Goal: Task Accomplishment & Management: Manage account settings

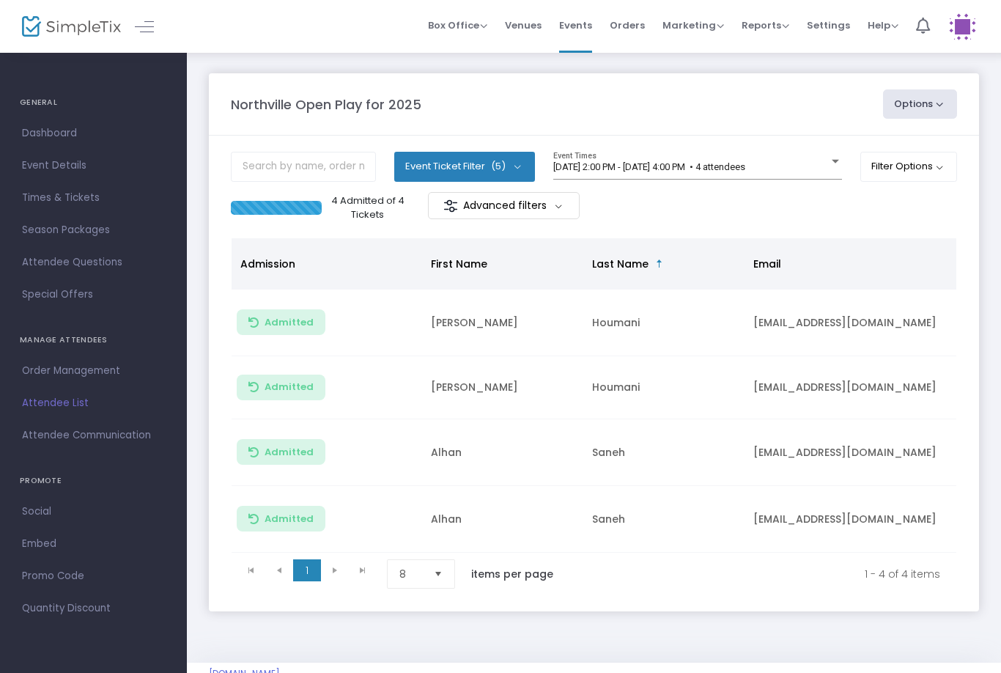
click at [745, 172] on span "[DATE] 2:00 PM - [DATE] 4:00 PM • 4 attendees" at bounding box center [649, 166] width 192 height 11
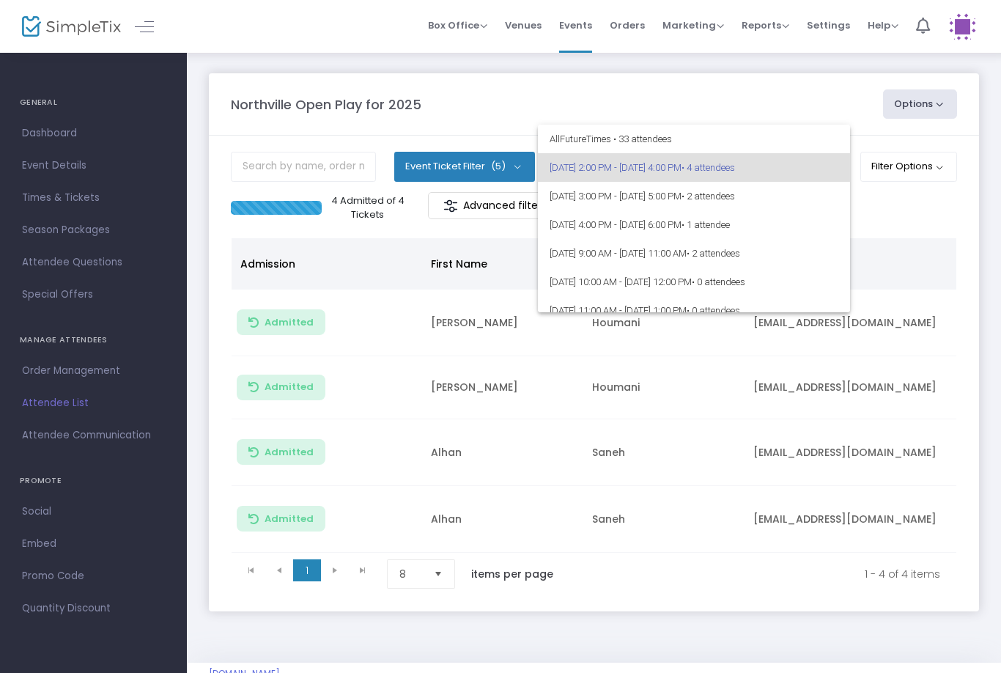
scroll to position [18, 0]
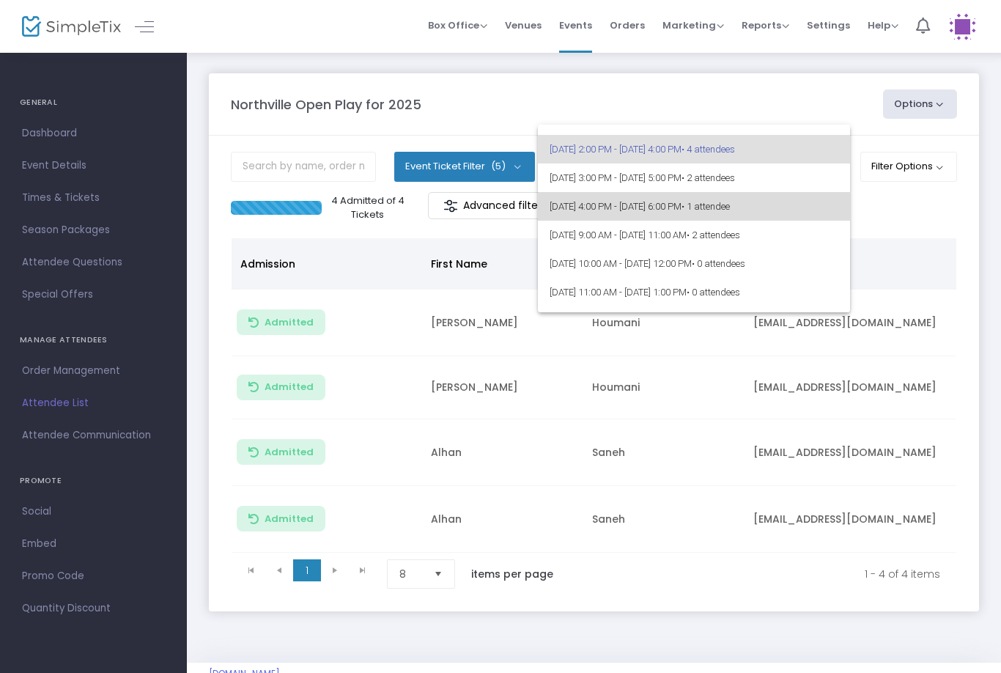
click at [730, 202] on span "• 1 attendee" at bounding box center [706, 206] width 48 height 11
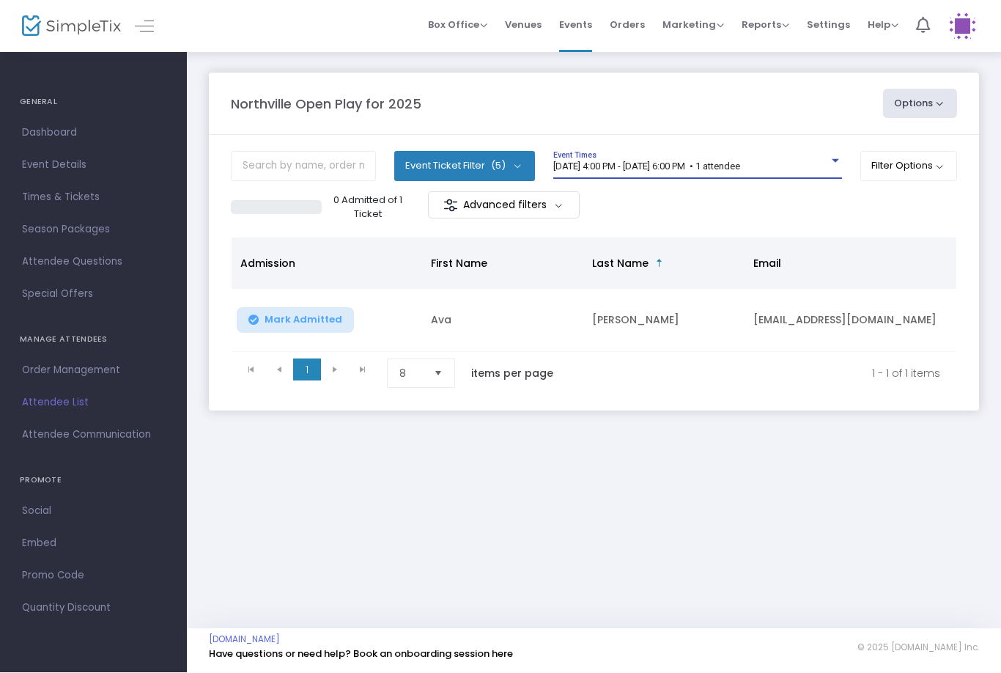
scroll to position [0, 0]
click at [740, 172] on span "[DATE] 4:00 PM - [DATE] 6:00 PM • 1 attendee" at bounding box center [646, 166] width 187 height 11
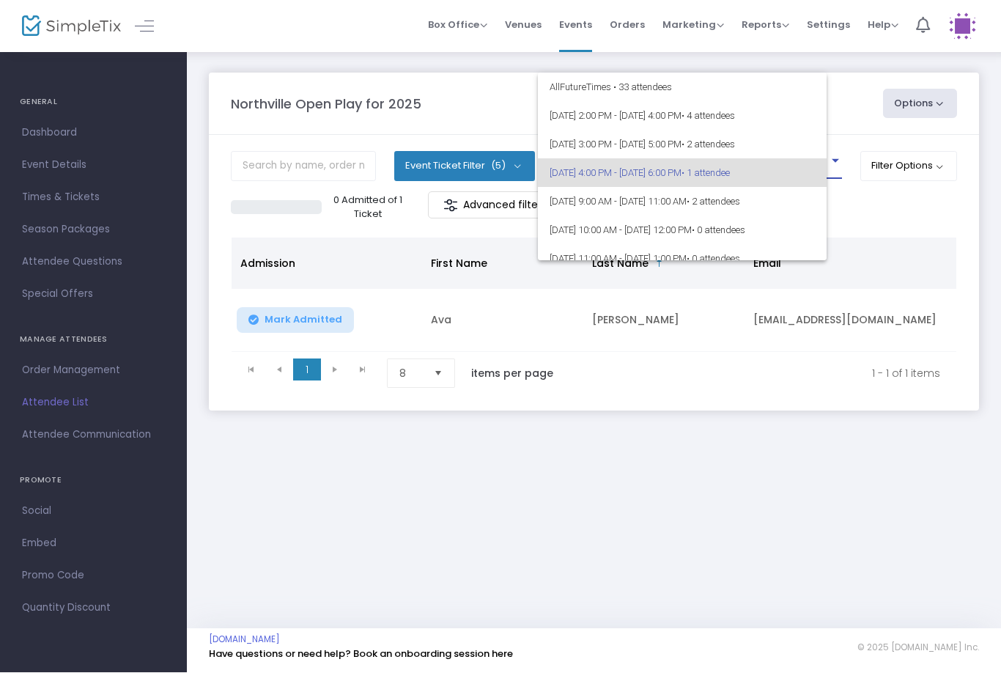
scroll to position [6, 0]
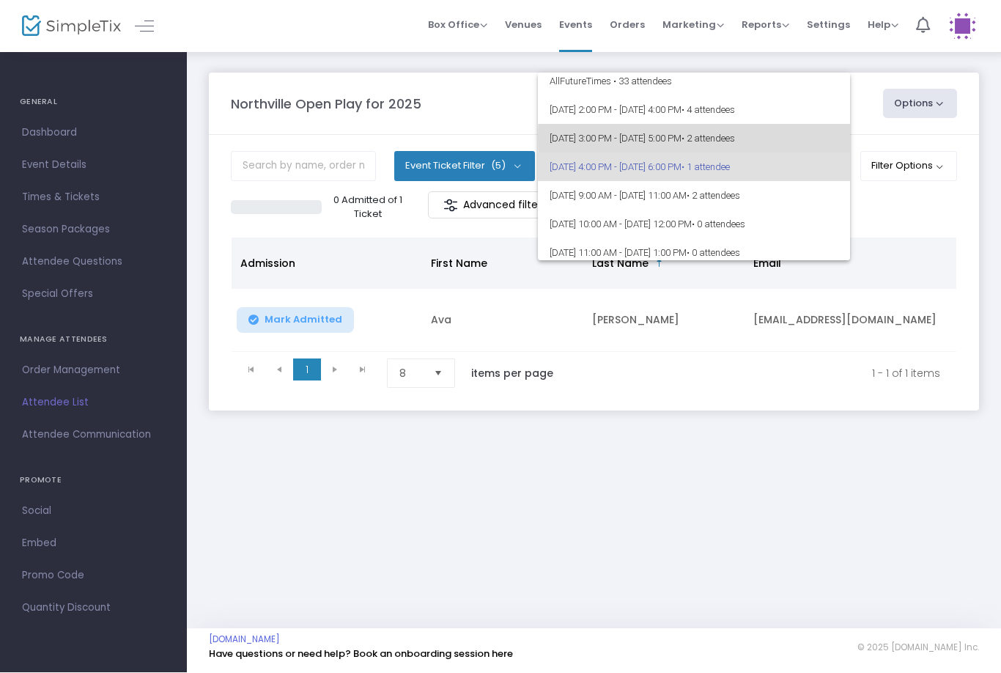
click at [810, 139] on span "9/15/2025 @ 3:00 PM - 9/15/2025 @ 5:00 PM • 2 attendees" at bounding box center [694, 139] width 289 height 29
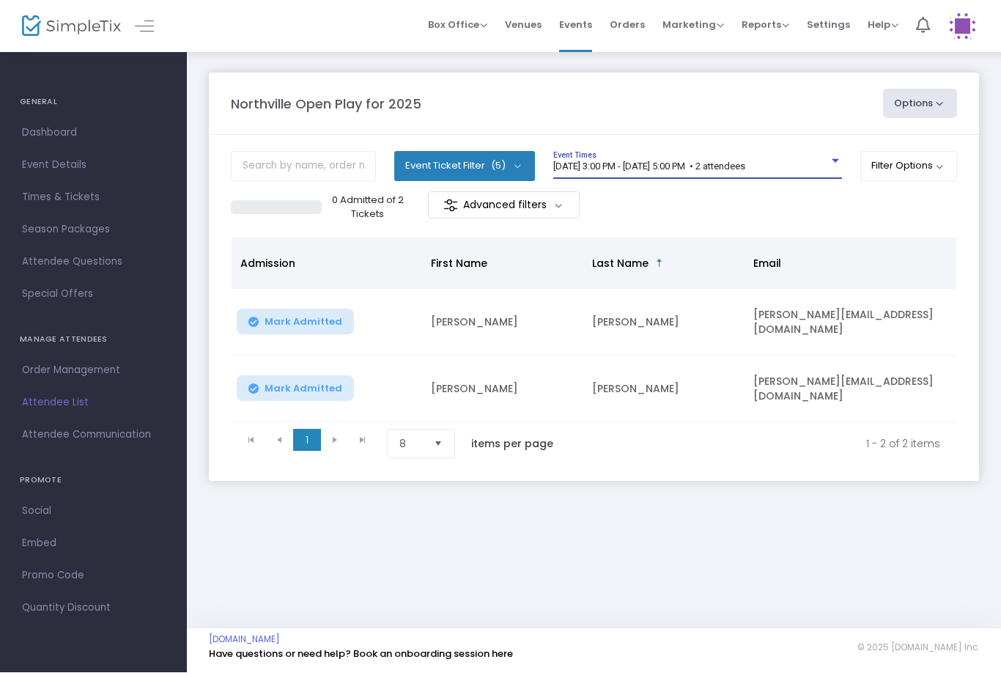
click at [745, 166] on span "[DATE] 3:00 PM - [DATE] 5:00 PM • 2 attendees" at bounding box center [649, 166] width 192 height 11
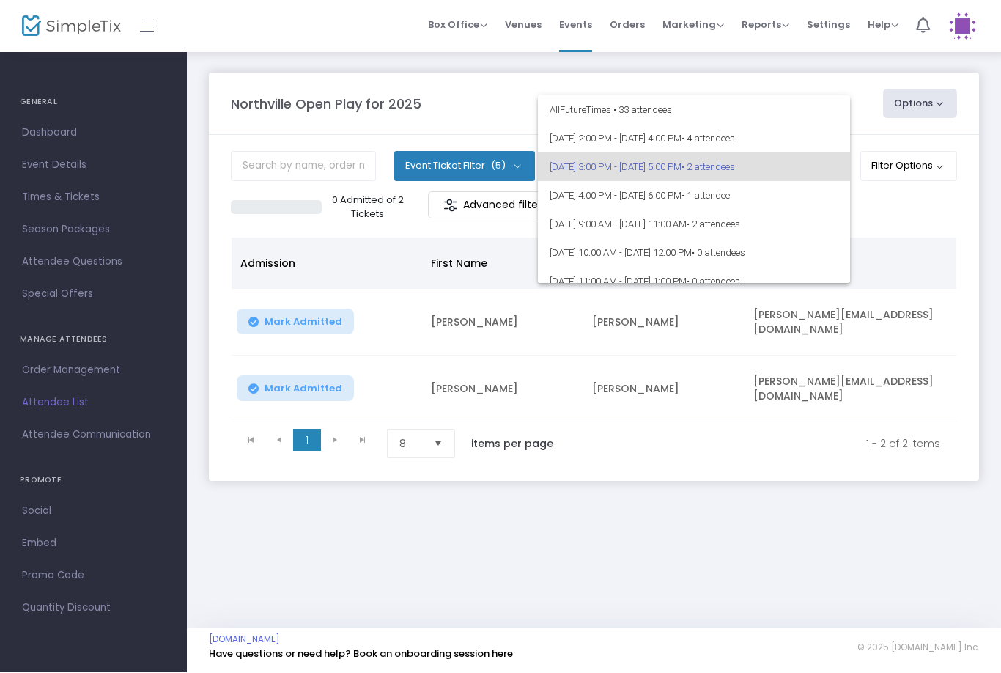
scroll to position [-8, 0]
click at [770, 338] on div at bounding box center [500, 336] width 1001 height 673
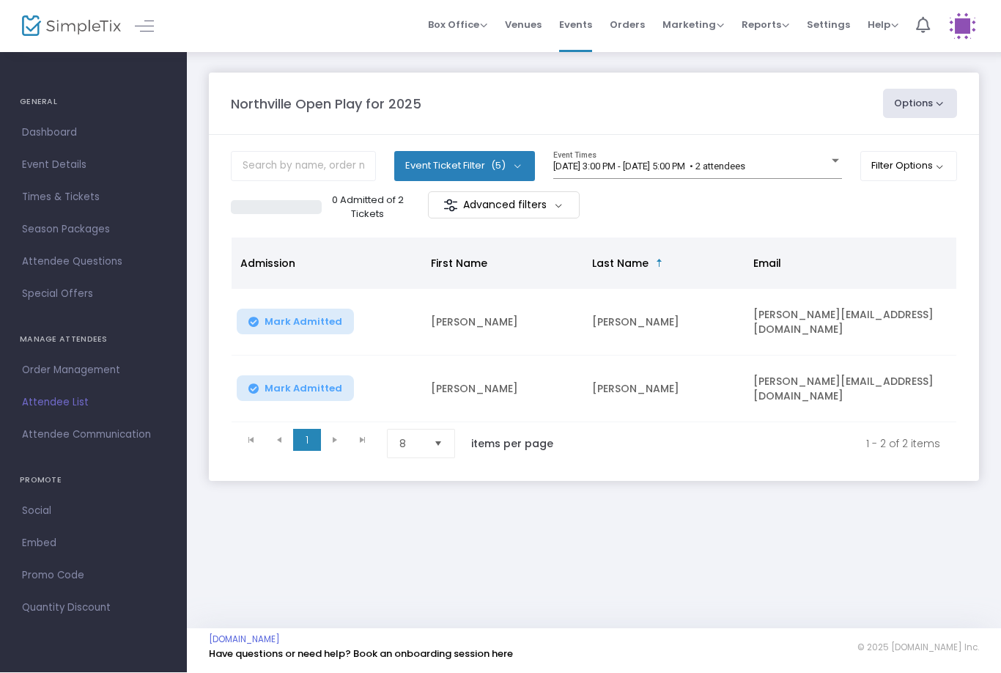
scroll to position [0, 0]
click at [745, 163] on span "[DATE] 3:00 PM - [DATE] 5:00 PM • 2 attendees" at bounding box center [649, 166] width 192 height 11
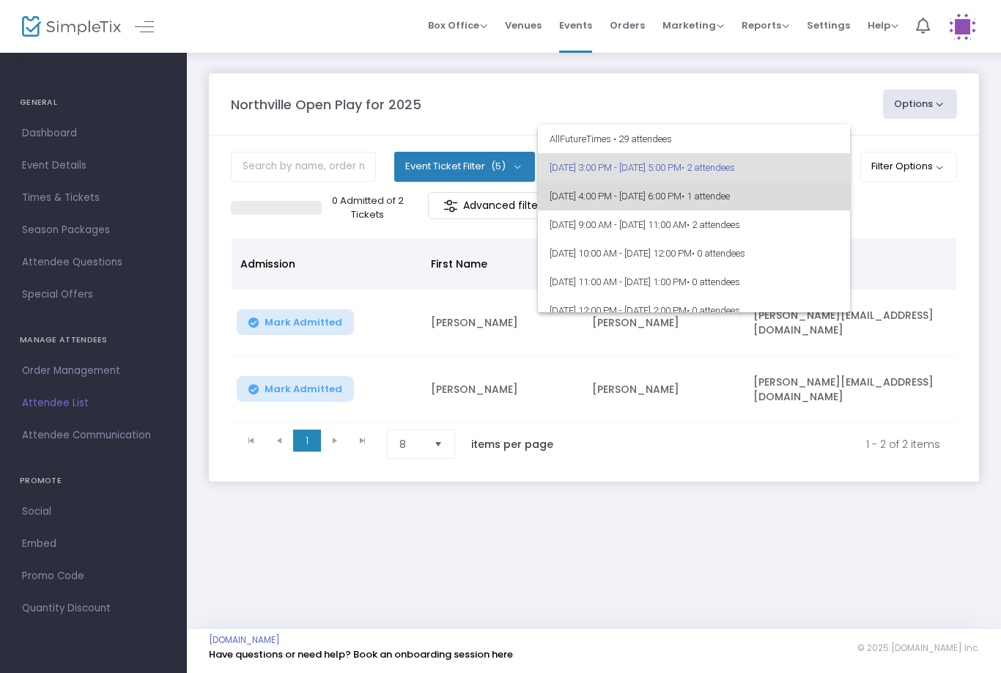
click at [730, 202] on span "• 1 attendee" at bounding box center [706, 196] width 48 height 11
